Goal: Information Seeking & Learning: Learn about a topic

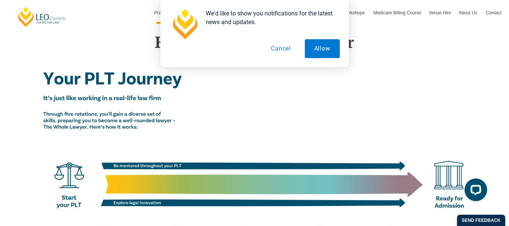
scroll to position [1381, 0]
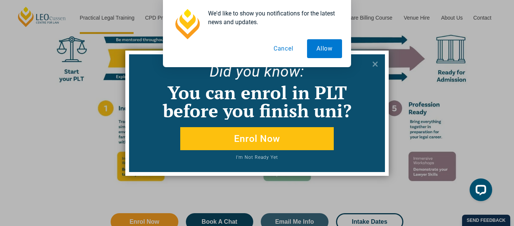
click at [283, 45] on button "Cancel" at bounding box center [283, 48] width 39 height 19
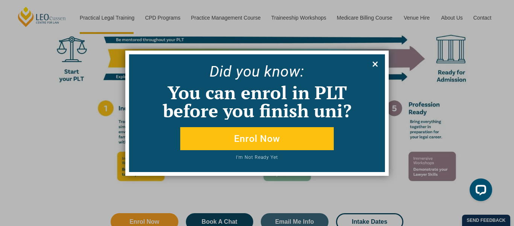
click at [379, 66] on button at bounding box center [375, 64] width 12 height 12
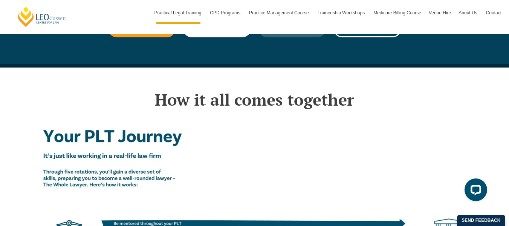
scroll to position [1215, 0]
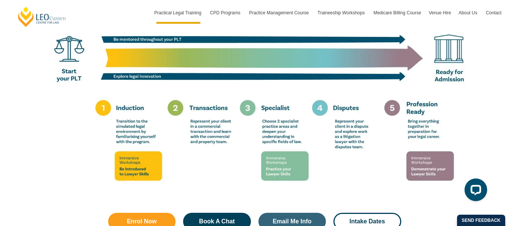
scroll to position [1381, 0]
